Goal: Information Seeking & Learning: Learn about a topic

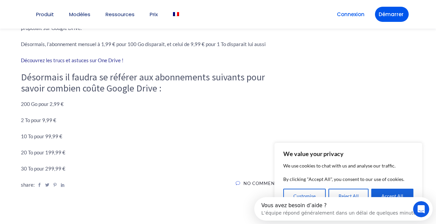
click at [45, 121] on p "2 To pour 9,99 €" at bounding box center [150, 120] width 259 height 9
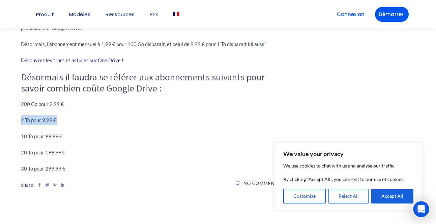
click at [105, 123] on p "2 To pour 9,99 €" at bounding box center [150, 120] width 259 height 9
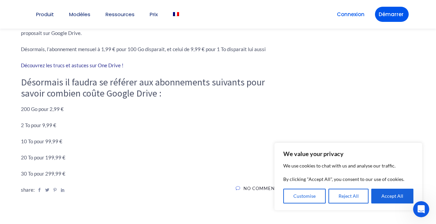
scroll to position [575, 0]
click at [45, 122] on p "2 To pour 9,99 €" at bounding box center [150, 125] width 259 height 9
click at [61, 125] on p "2 To pour 9,99 €" at bounding box center [150, 125] width 259 height 9
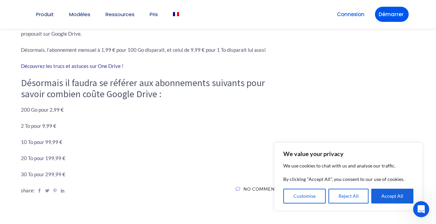
click at [54, 110] on p "200 Go pour 2,99 €" at bounding box center [150, 109] width 259 height 9
click at [64, 113] on p "200 Go pour 2,99 €" at bounding box center [150, 109] width 259 height 9
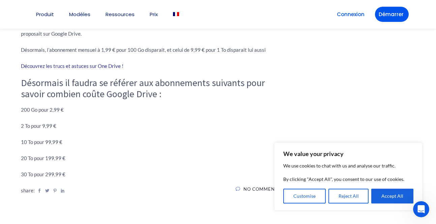
click at [64, 113] on p "200 Go pour 2,99 €" at bounding box center [150, 109] width 259 height 9
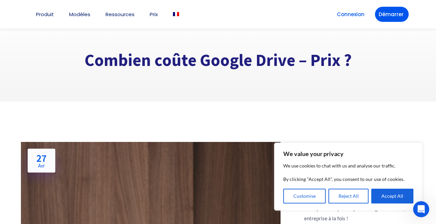
scroll to position [0, 0]
